Goal: Information Seeking & Learning: Stay updated

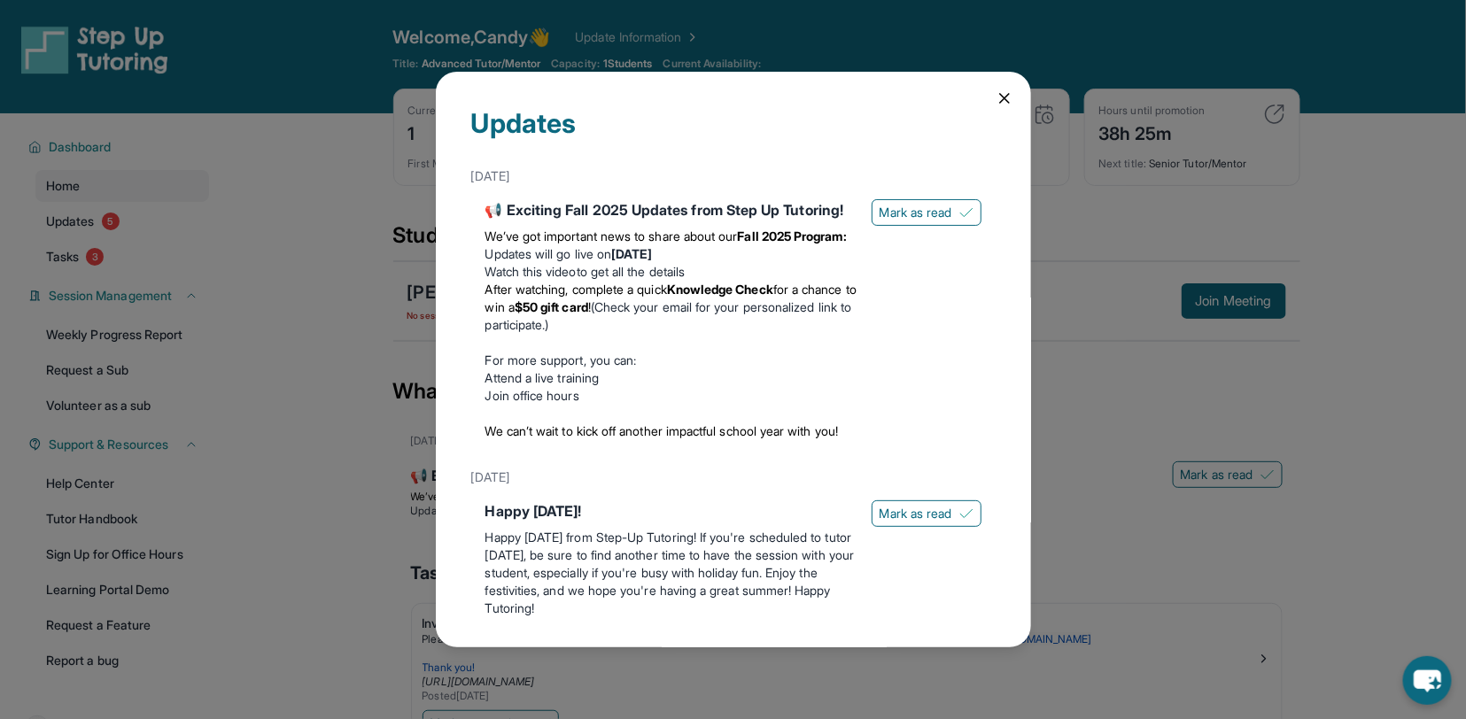
scroll to position [540, 0]
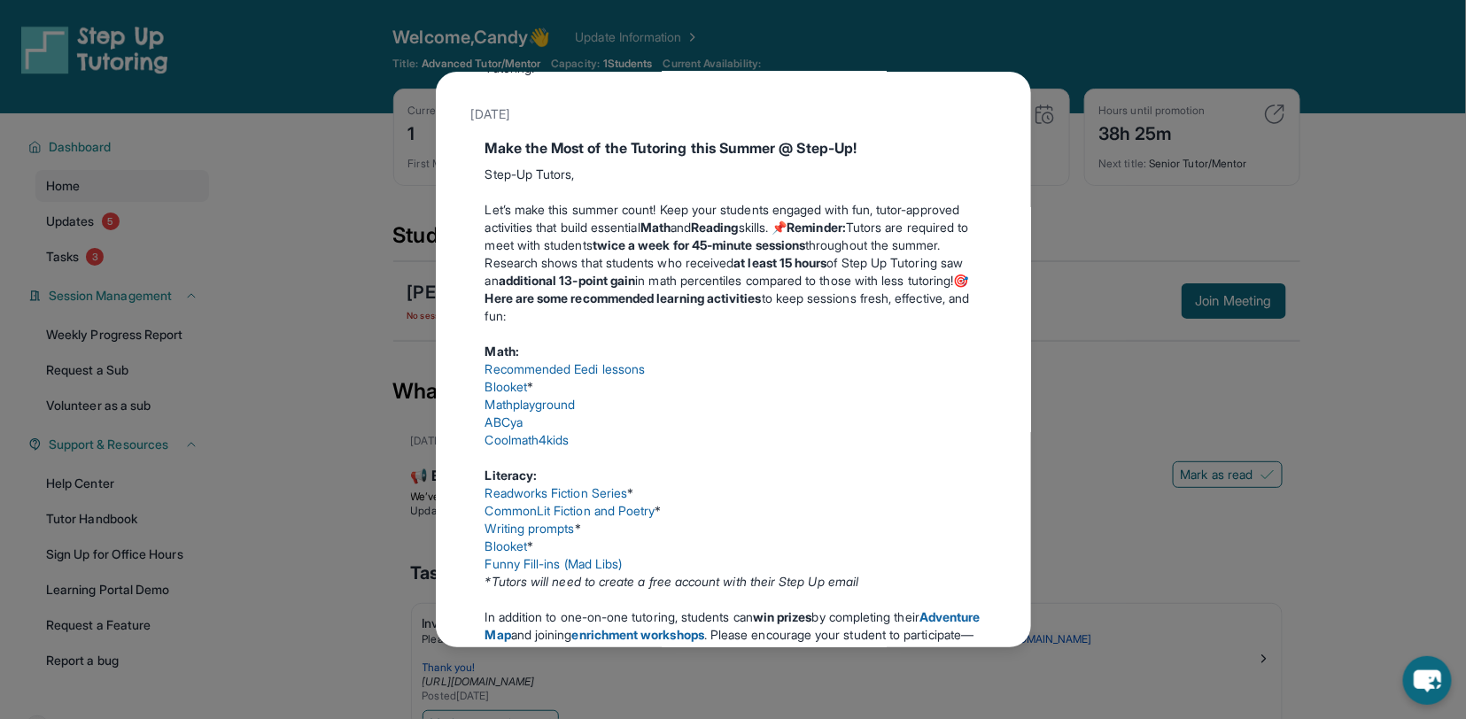
click at [308, 194] on div "Updates [DATE] 📢 Exciting Fall 2025 Updates from Step Up Tutoring! We’ve got im…" at bounding box center [733, 359] width 1466 height 719
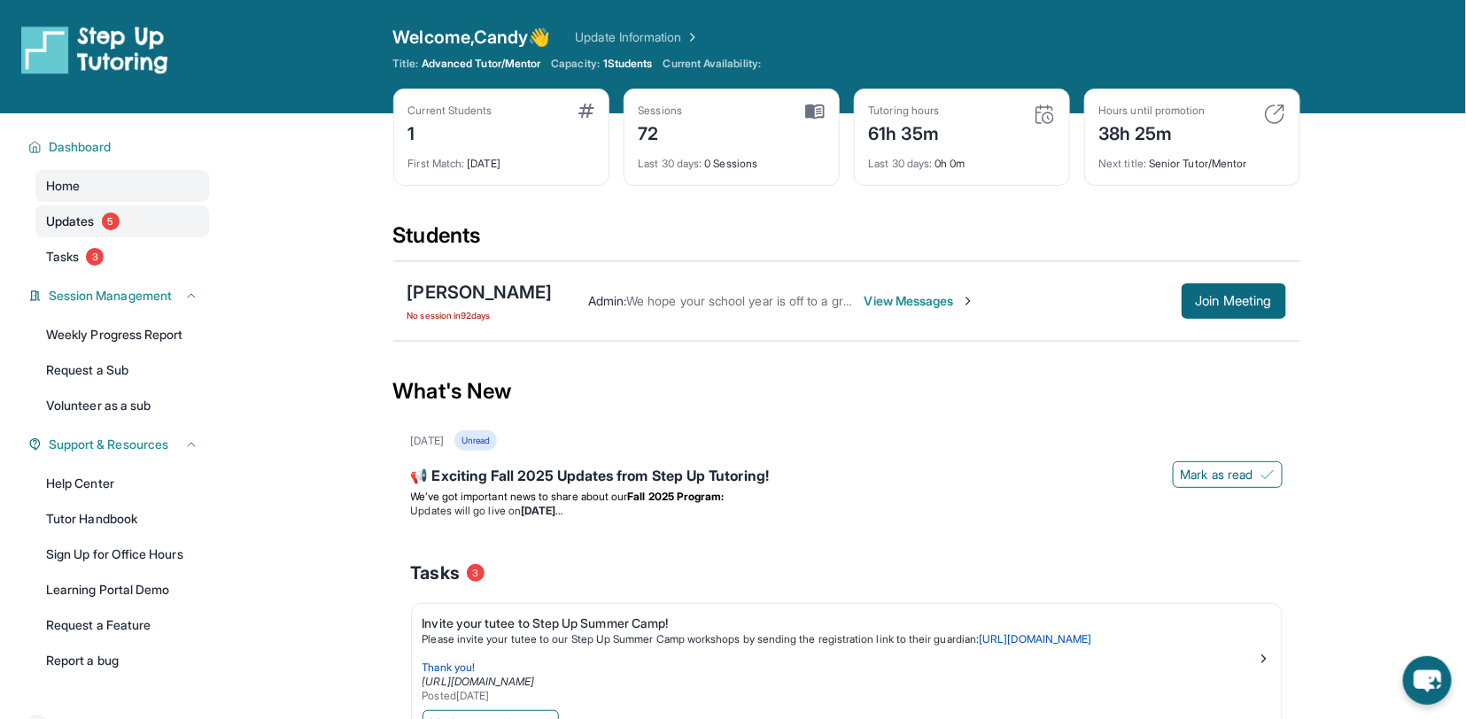
click at [79, 225] on span "Updates" at bounding box center [70, 222] width 49 height 18
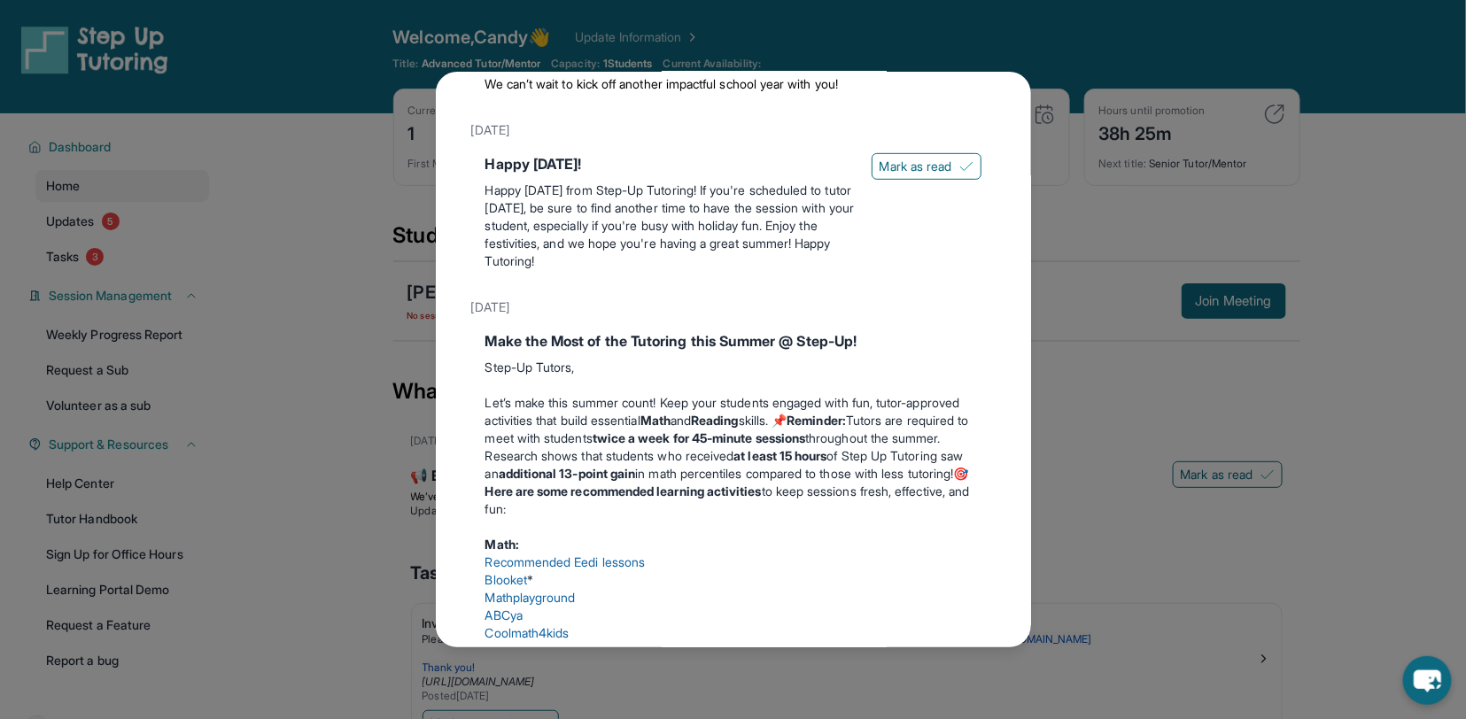
scroll to position [352, 0]
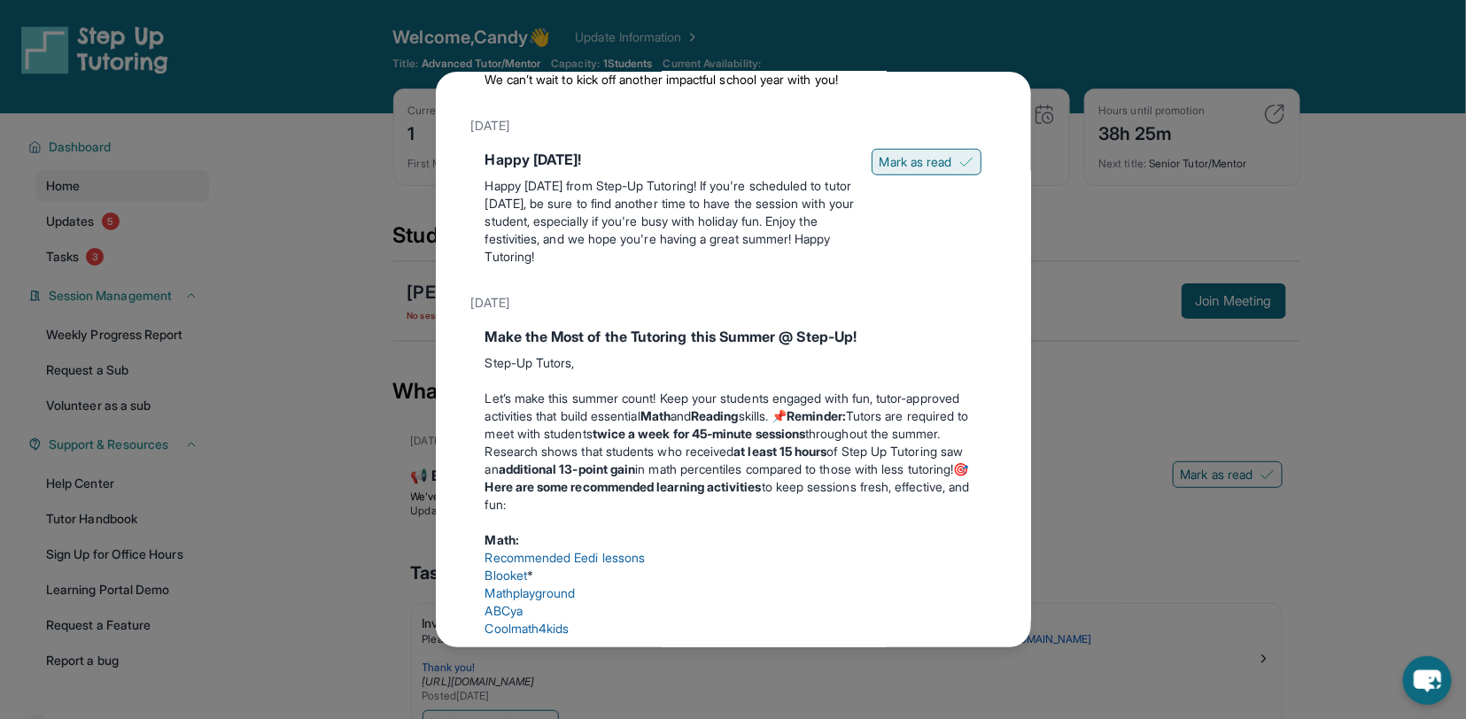
click at [913, 171] on span "Mark as read" at bounding box center [916, 162] width 73 height 18
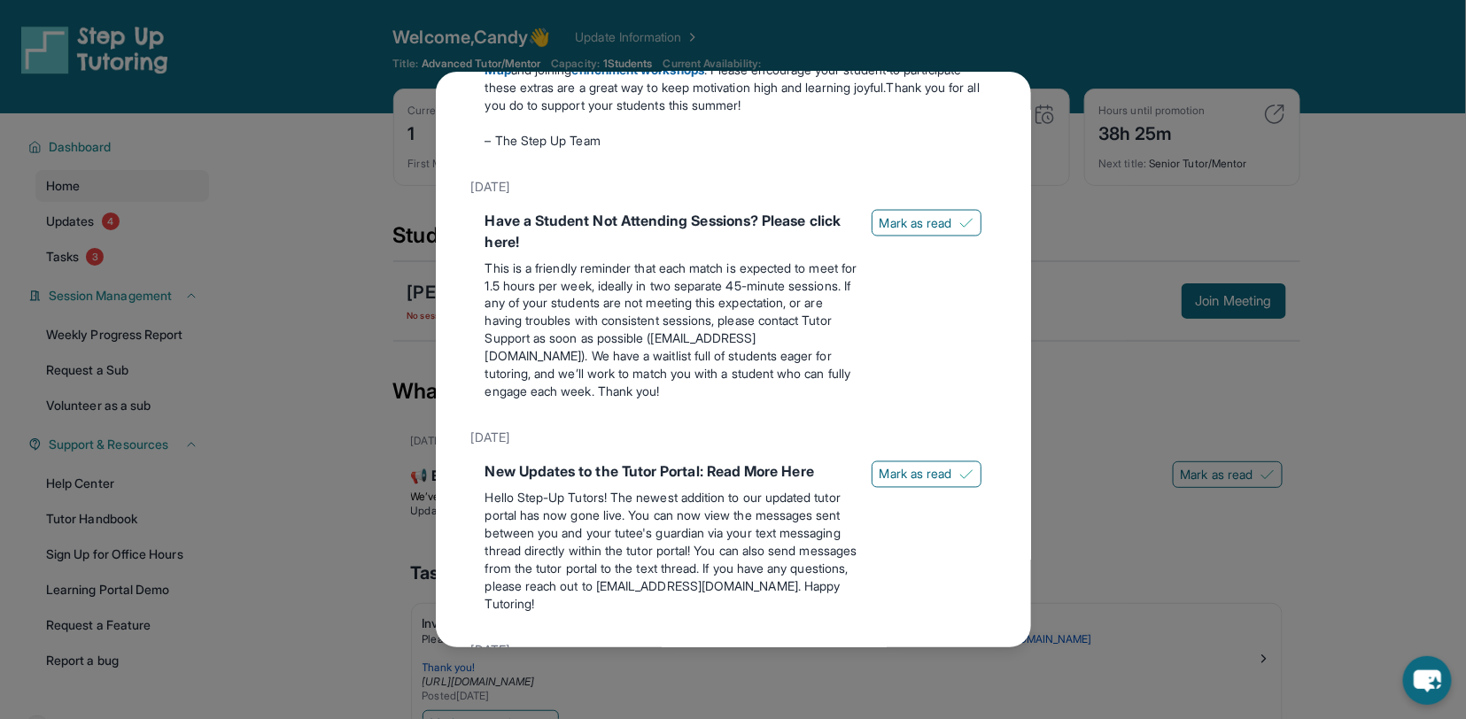
scroll to position [1096, 0]
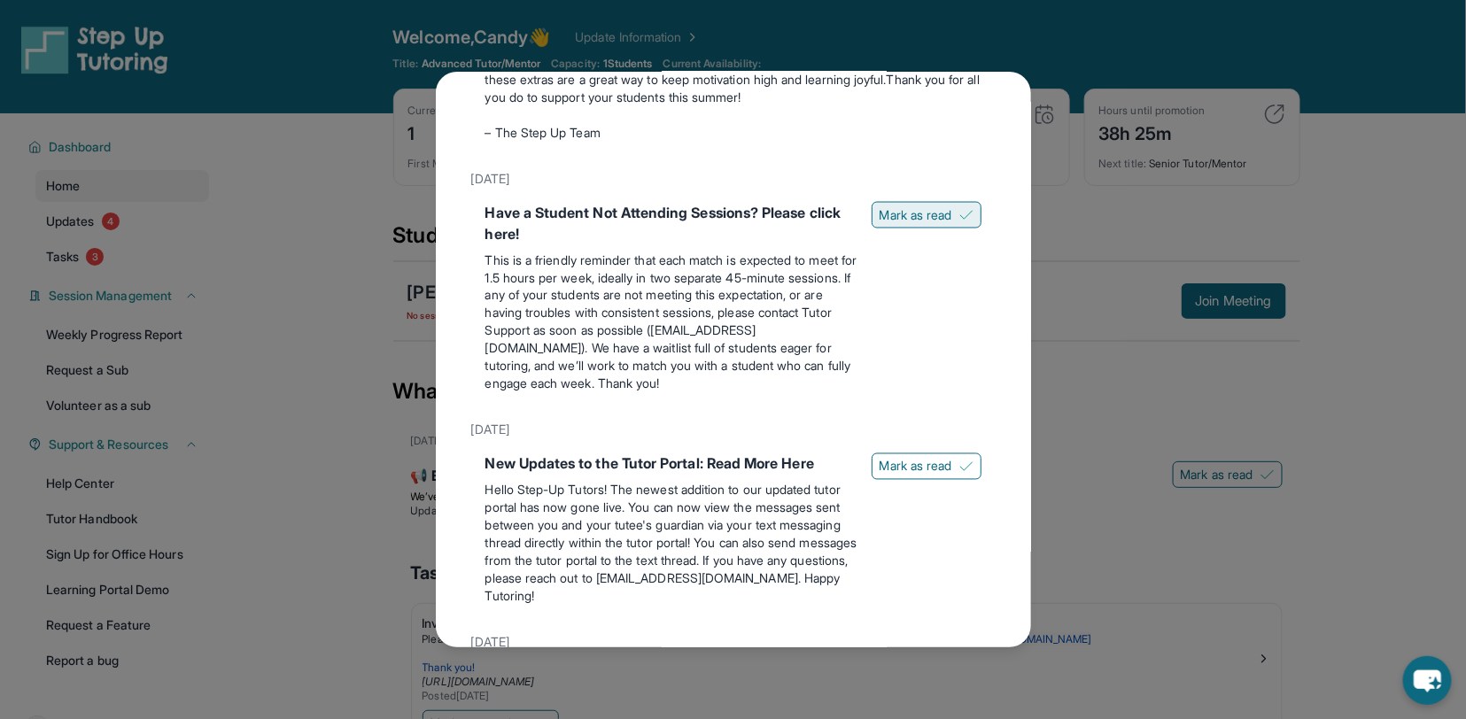
click at [922, 224] on span "Mark as read" at bounding box center [916, 215] width 73 height 18
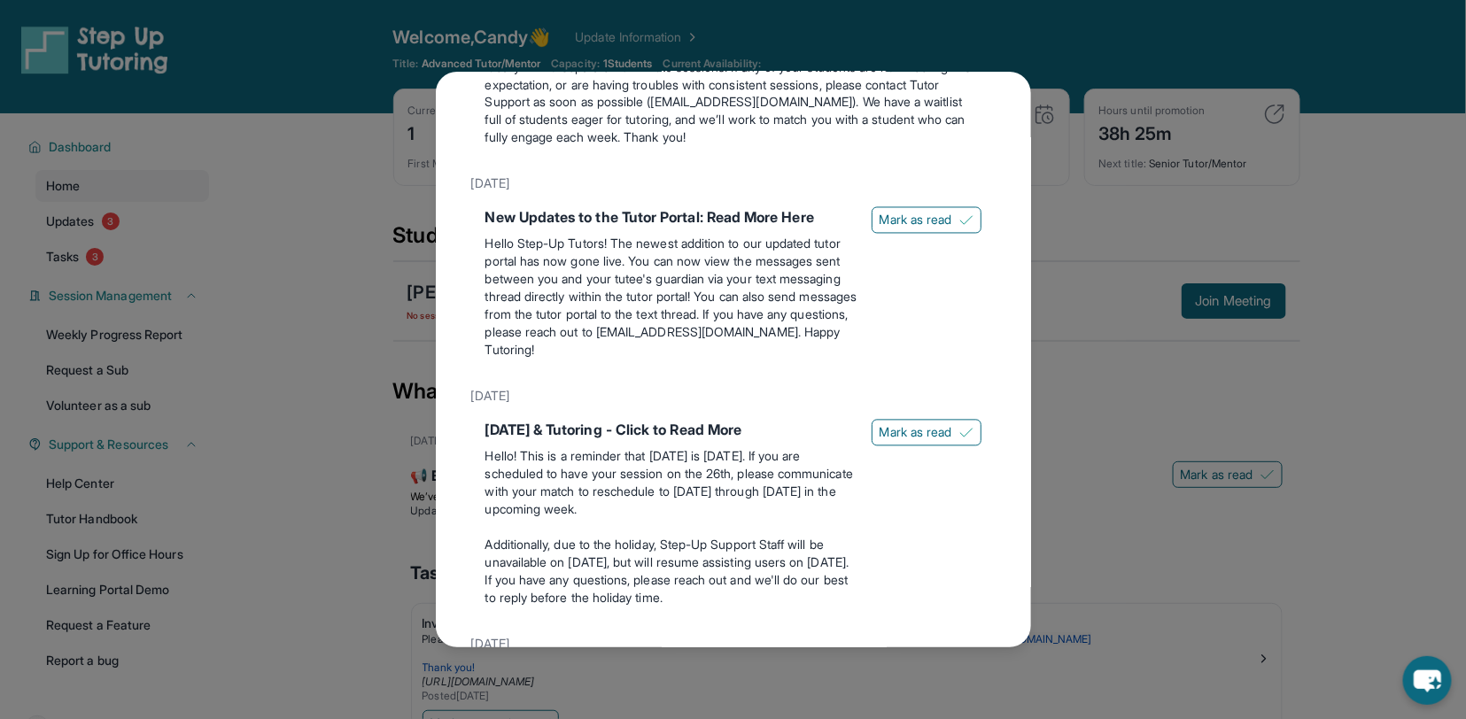
scroll to position [1291, 0]
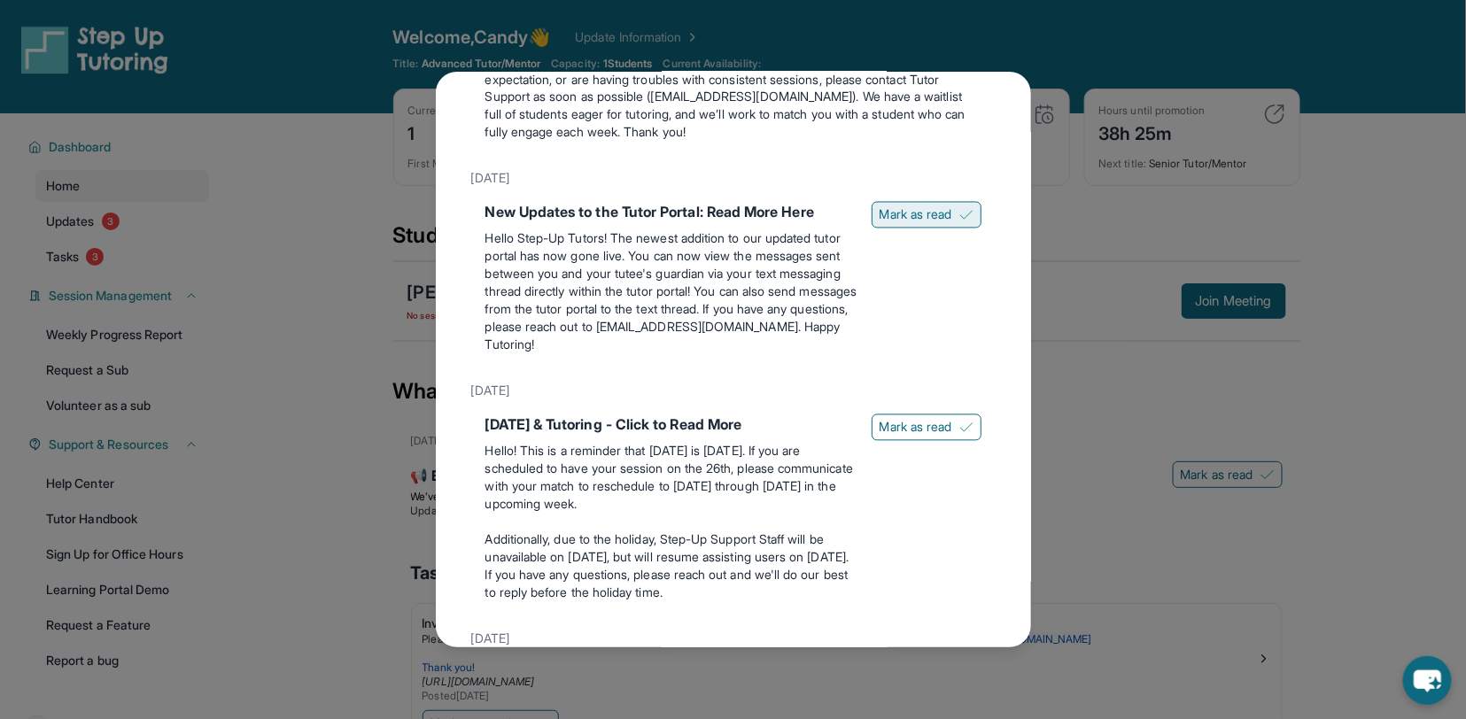
click at [913, 224] on span "Mark as read" at bounding box center [916, 215] width 73 height 18
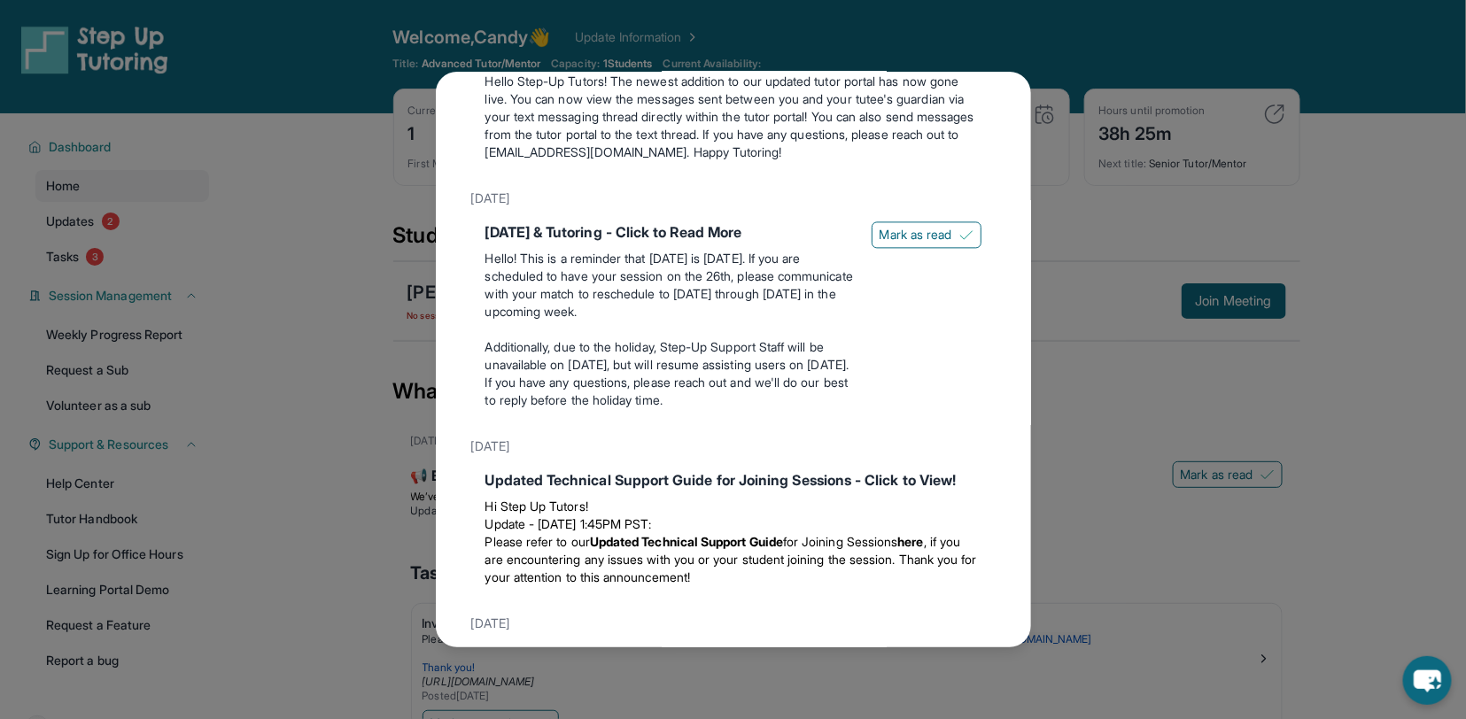
scroll to position [1458, 0]
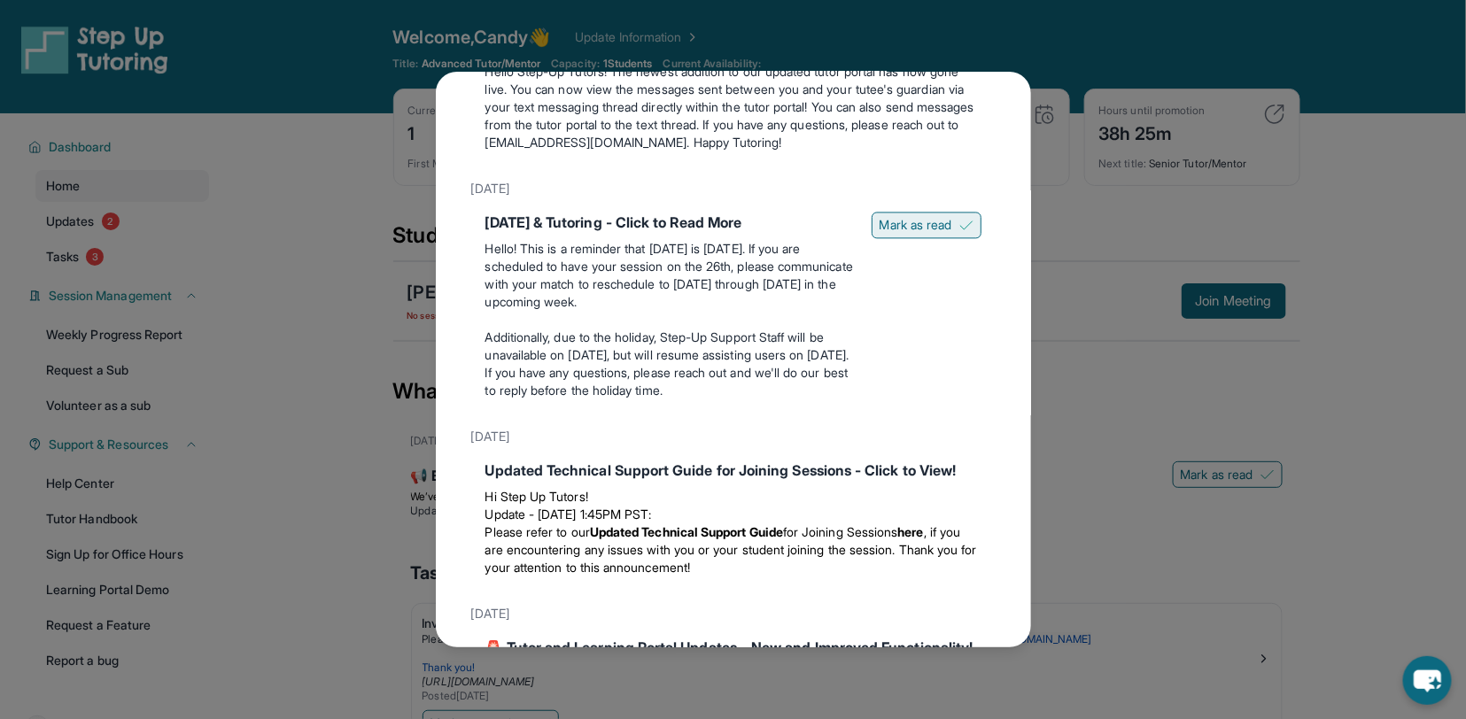
click at [912, 238] on button "Mark as read" at bounding box center [927, 225] width 110 height 27
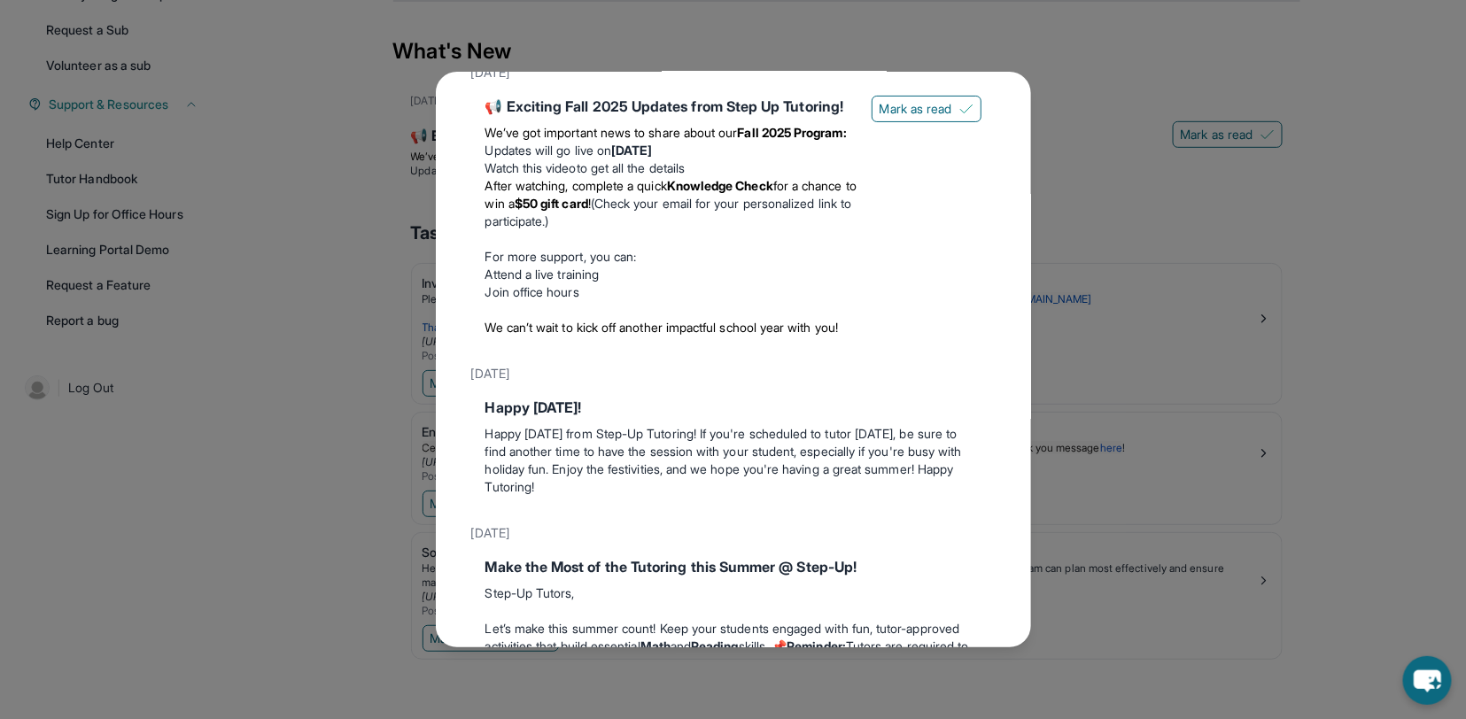
scroll to position [0, 0]
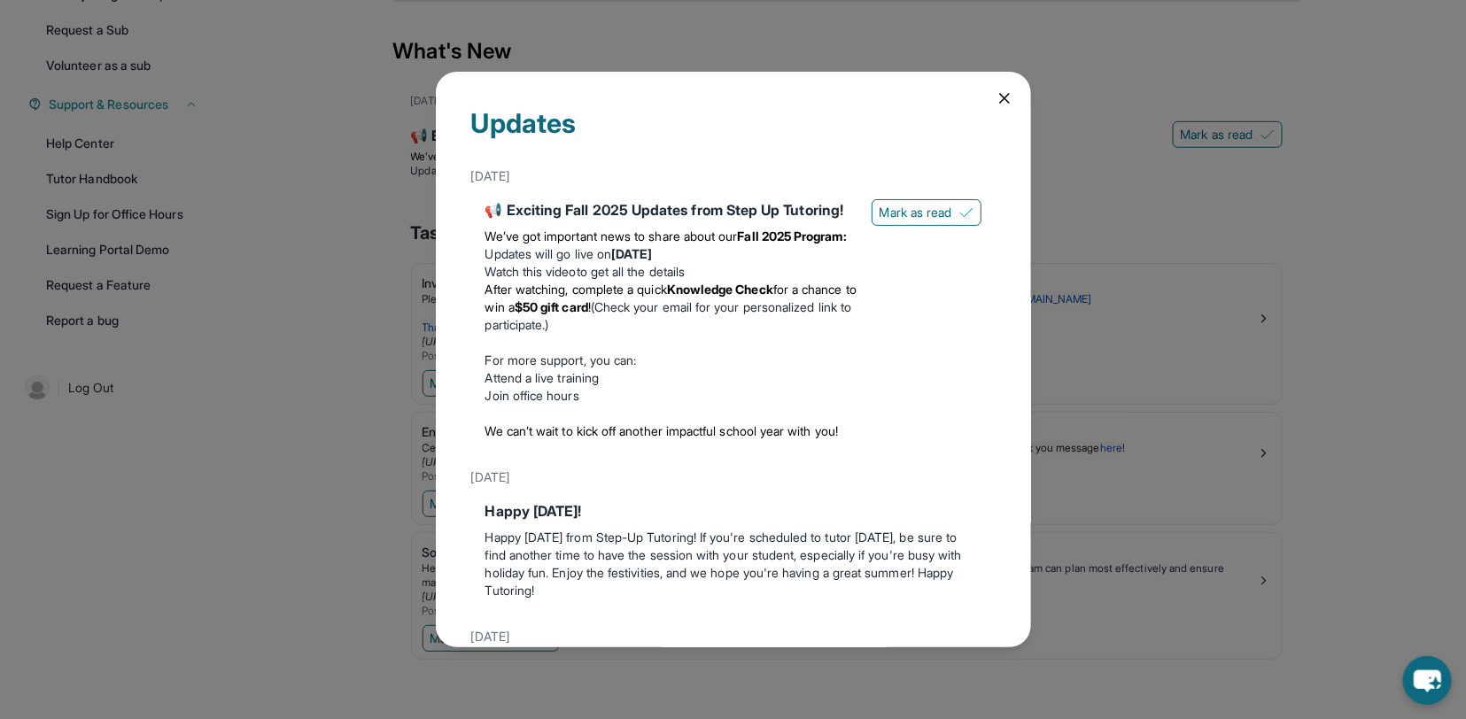
click at [676, 39] on div "Updates [DATE] 📢 Exciting Fall 2025 Updates from Step Up Tutoring! We’ve got im…" at bounding box center [733, 359] width 1466 height 719
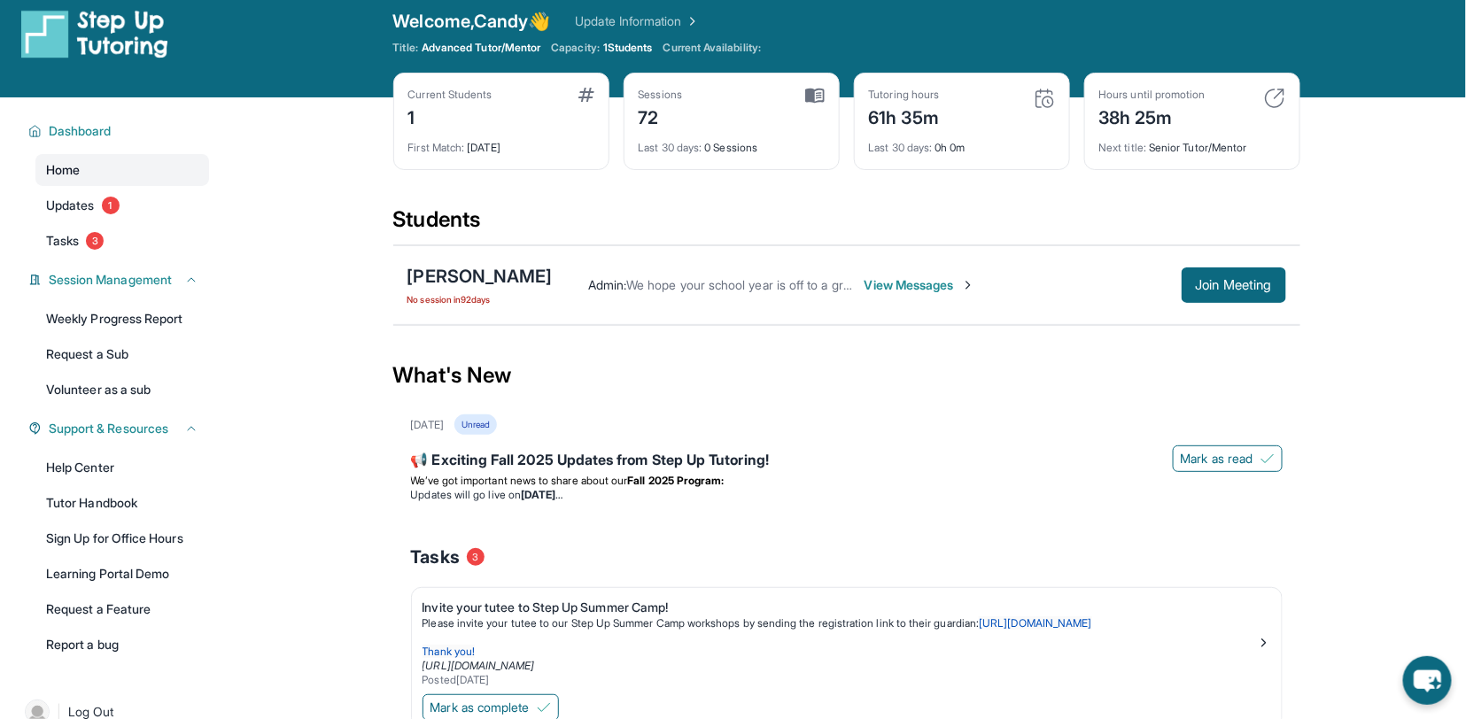
scroll to position [6, 0]
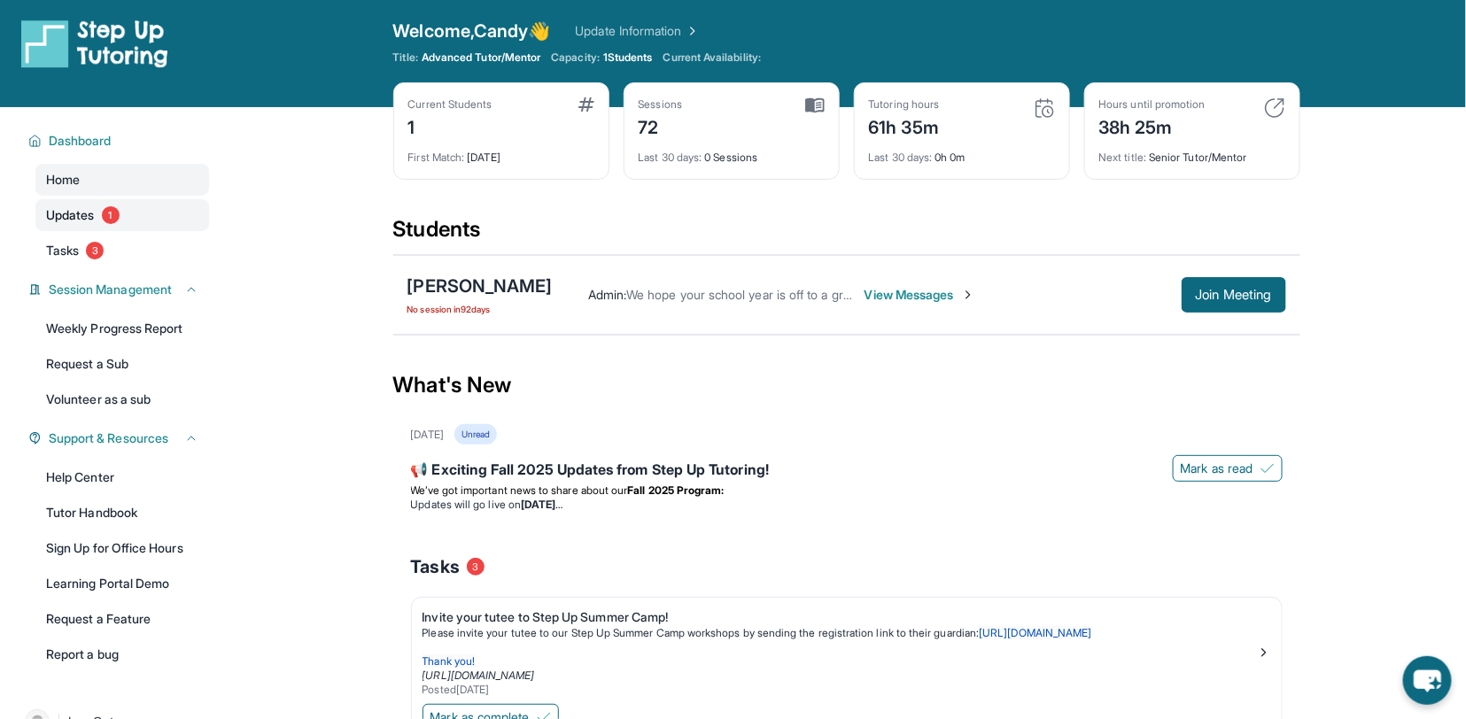
click at [90, 213] on span "Updates" at bounding box center [70, 215] width 49 height 18
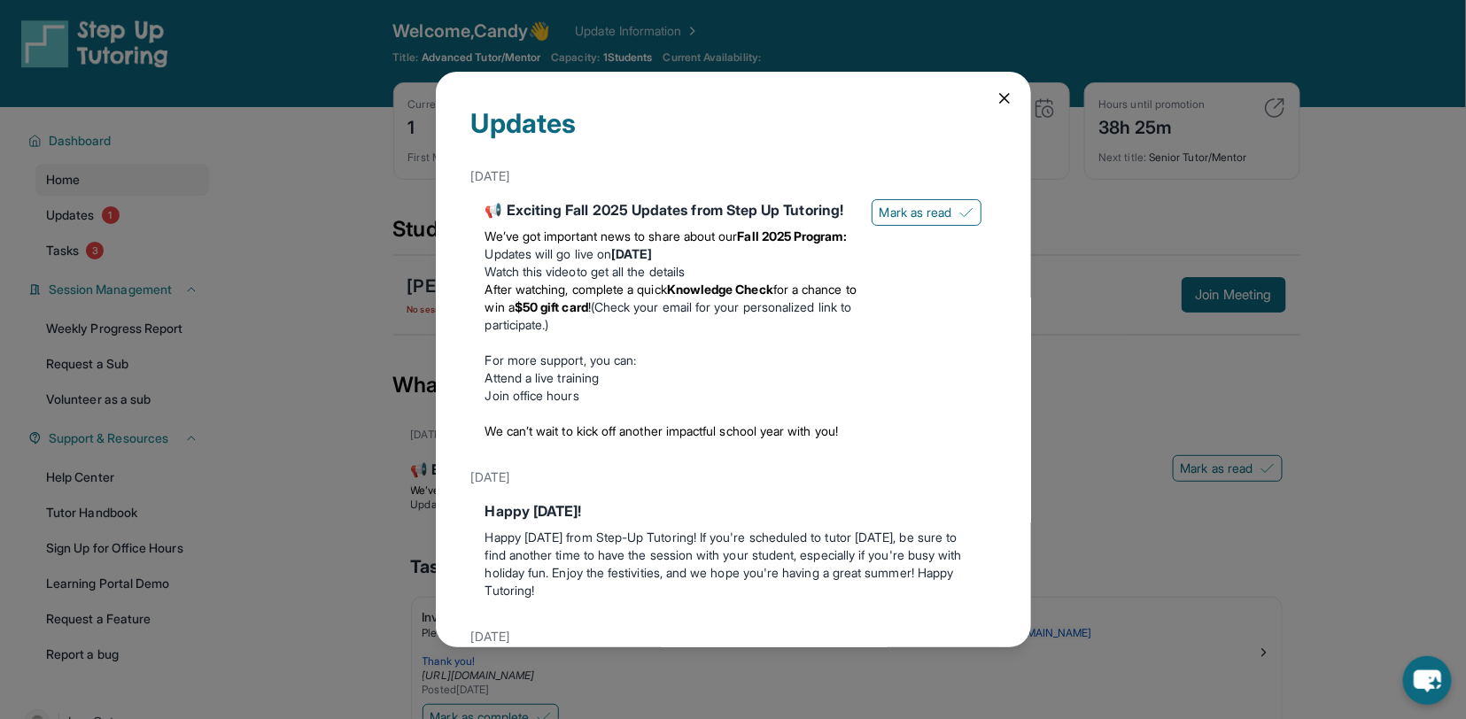
click at [1006, 91] on icon at bounding box center [1005, 98] width 18 height 18
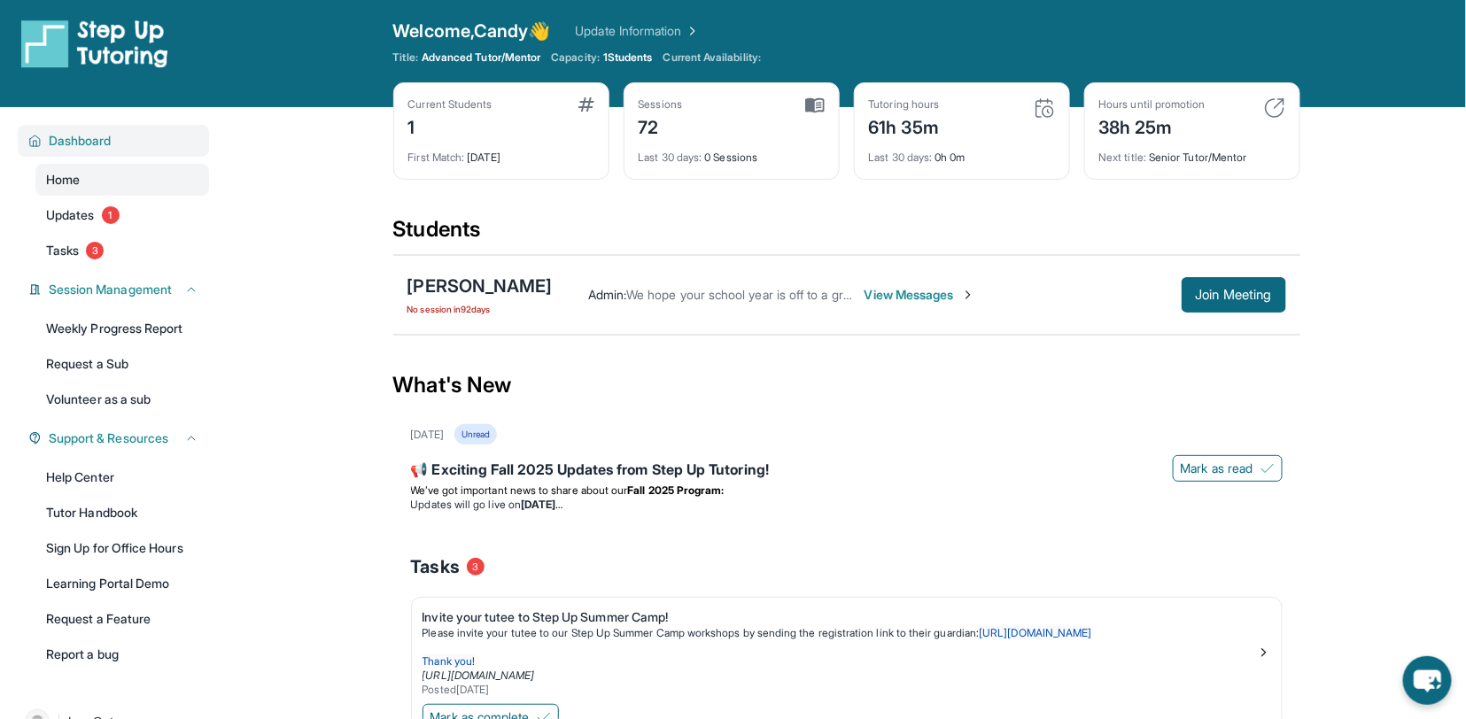
click at [73, 137] on span "Dashboard" at bounding box center [80, 141] width 63 height 18
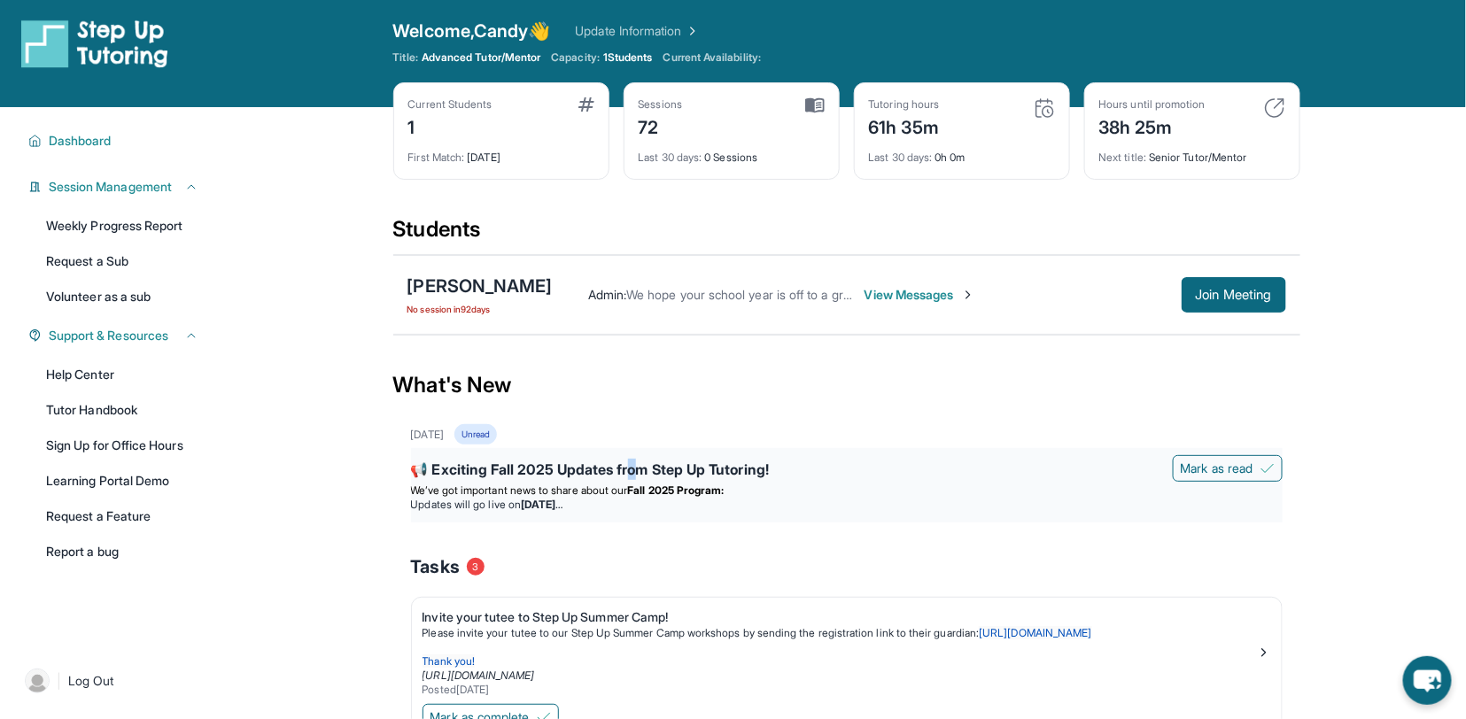
click at [632, 469] on div "📢 Exciting Fall 2025 Updates from Step Up Tutoring!" at bounding box center [847, 471] width 872 height 25
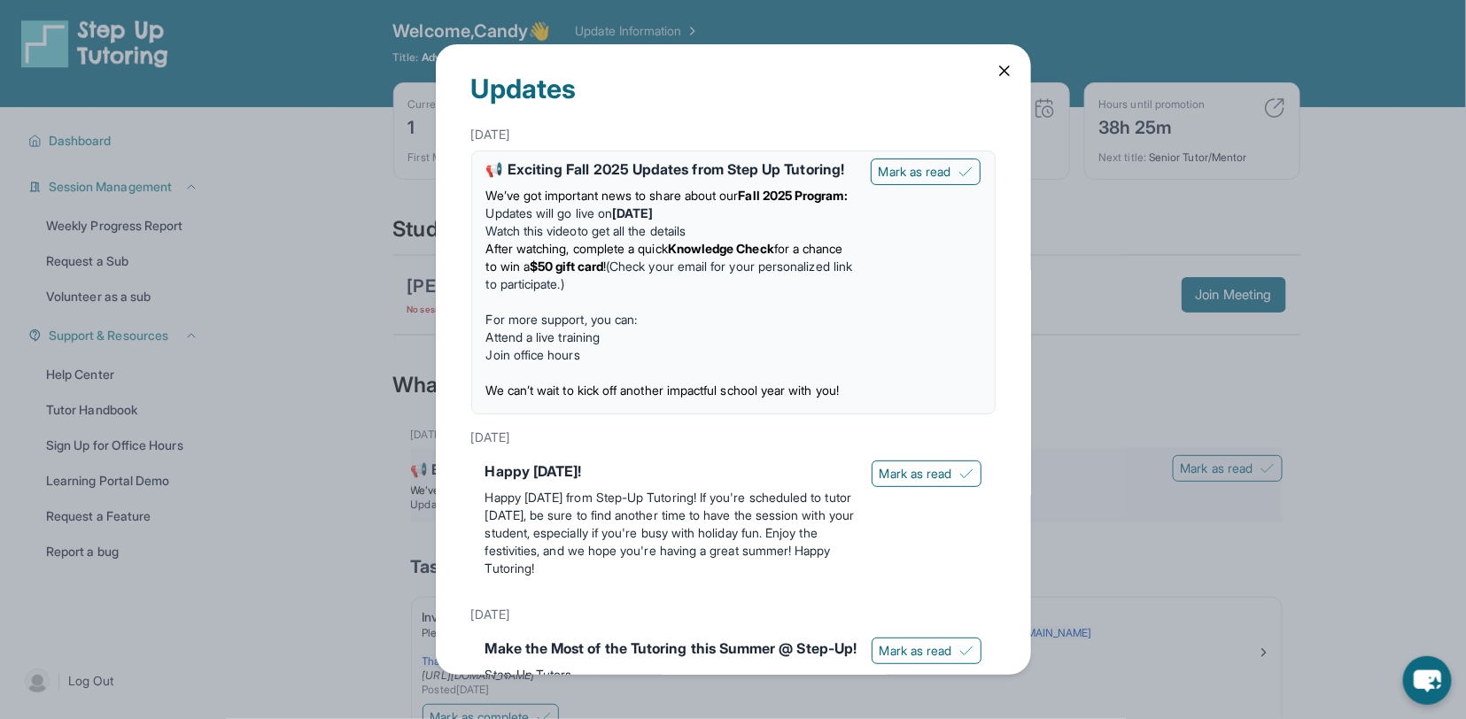
click at [632, 454] on div "[DATE]" at bounding box center [733, 438] width 524 height 32
click at [138, 57] on div "Updates [DATE] 📢 Exciting Fall 2025 Updates from Step Up Tutoring! We’ve got im…" at bounding box center [733, 359] width 1466 height 719
